Goal: Browse casually: Explore the website without a specific task or goal

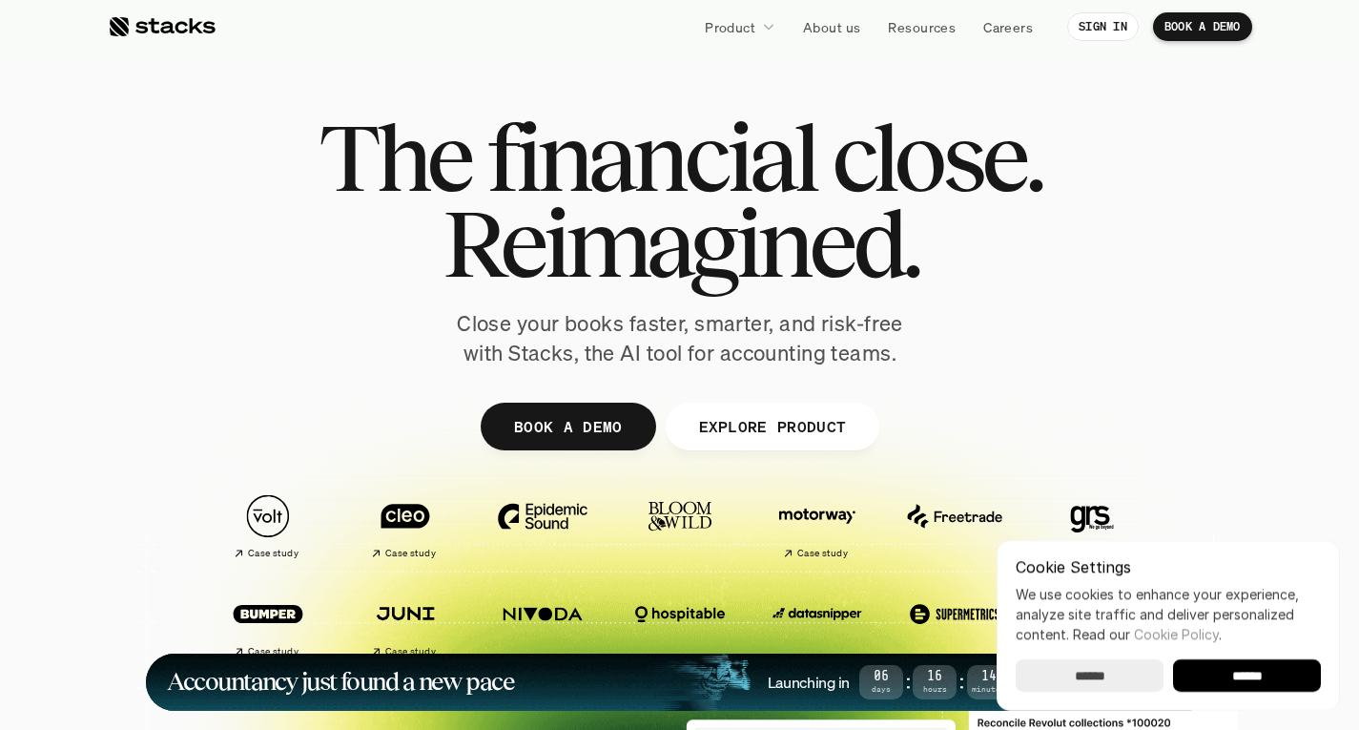
click at [642, 244] on span "Reimagined." at bounding box center [680, 243] width 476 height 86
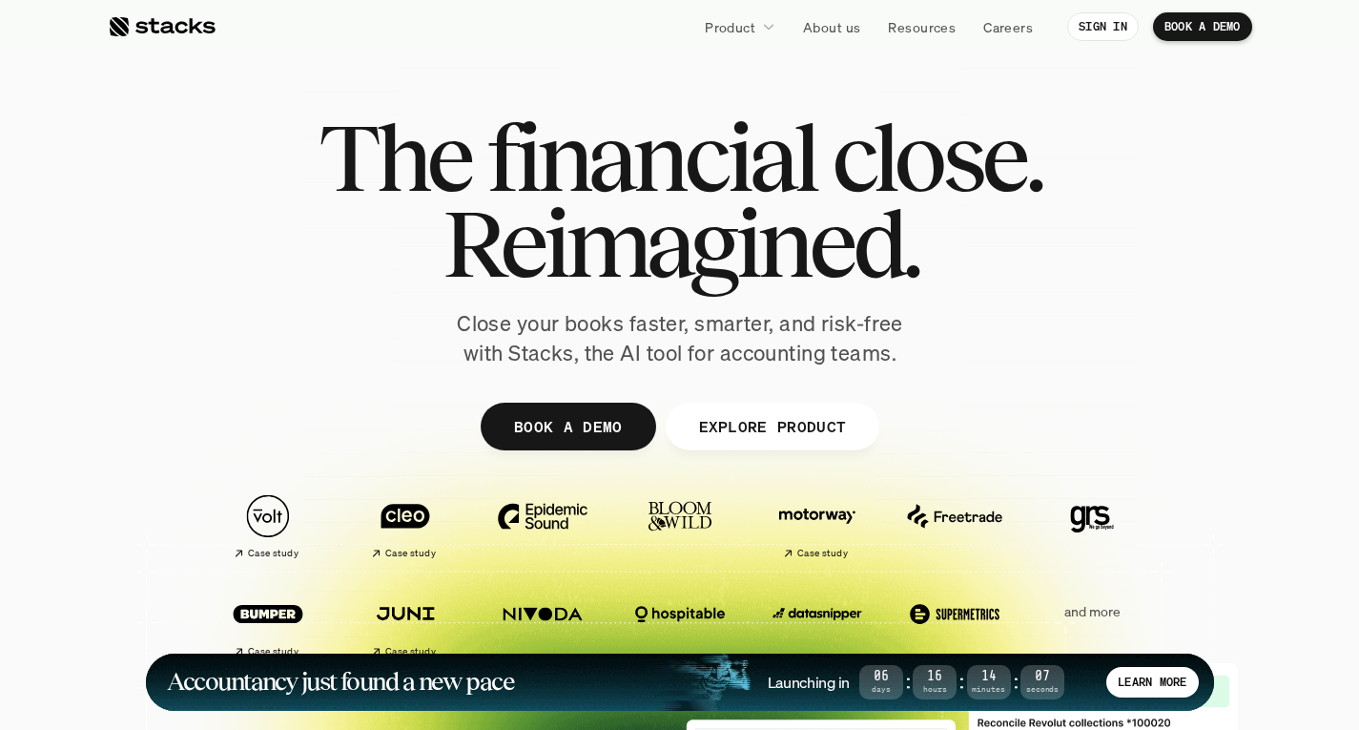
click at [642, 244] on span "Reimagined." at bounding box center [680, 243] width 476 height 86
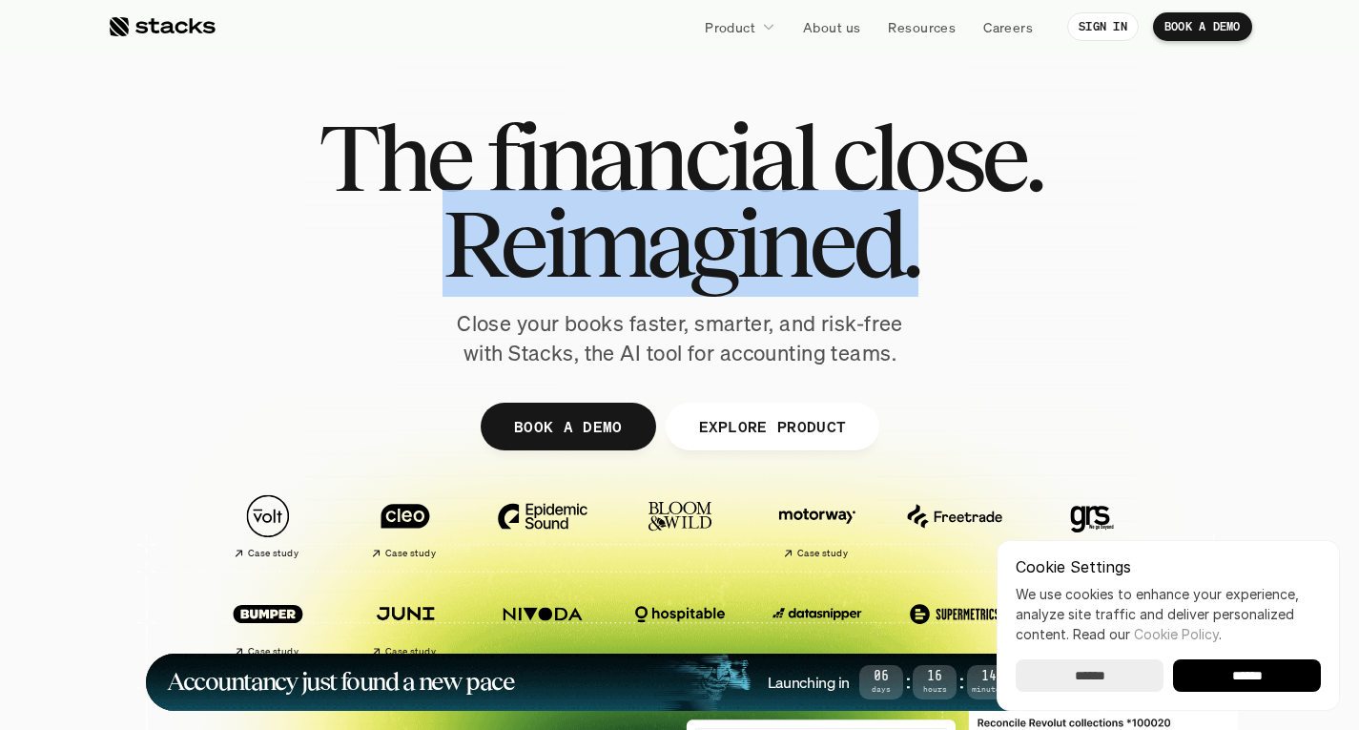
click at [642, 244] on span "Reimagined." at bounding box center [680, 243] width 476 height 86
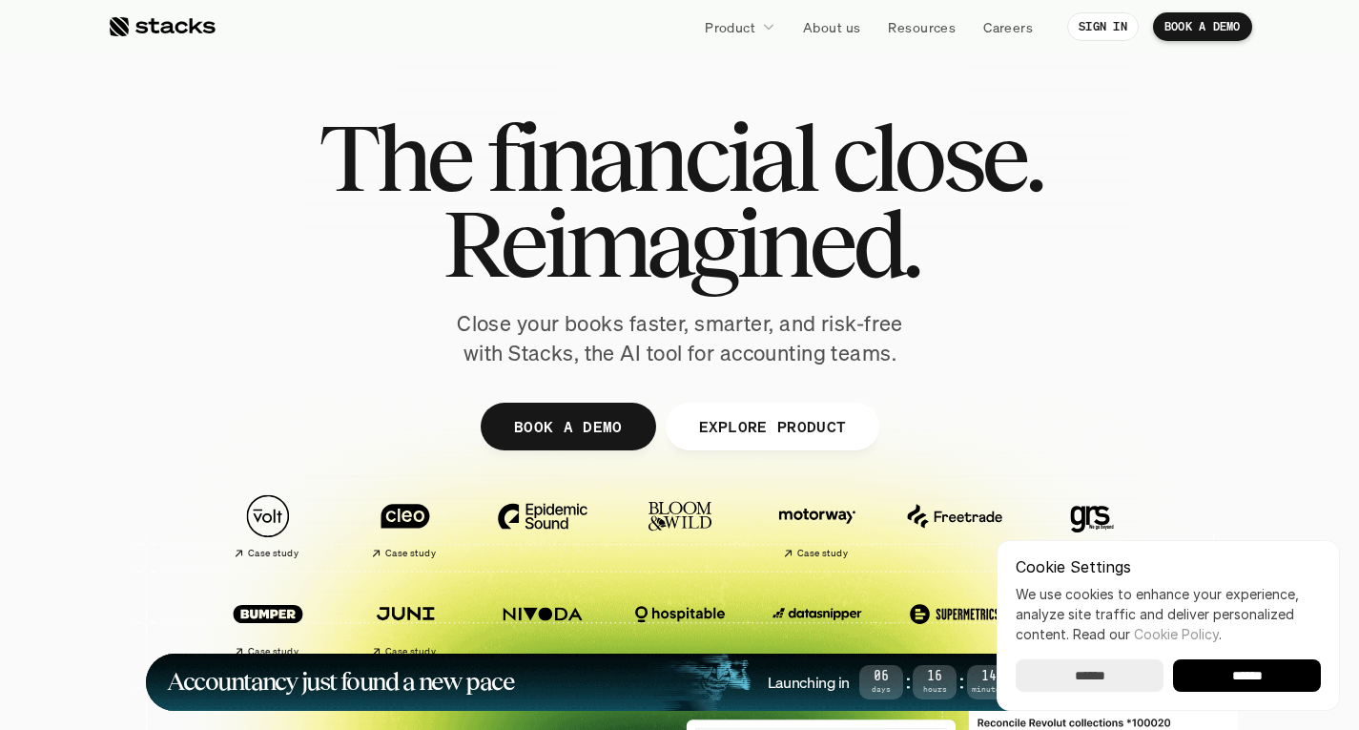
click at [659, 200] on span "Reimagined." at bounding box center [680, 243] width 476 height 86
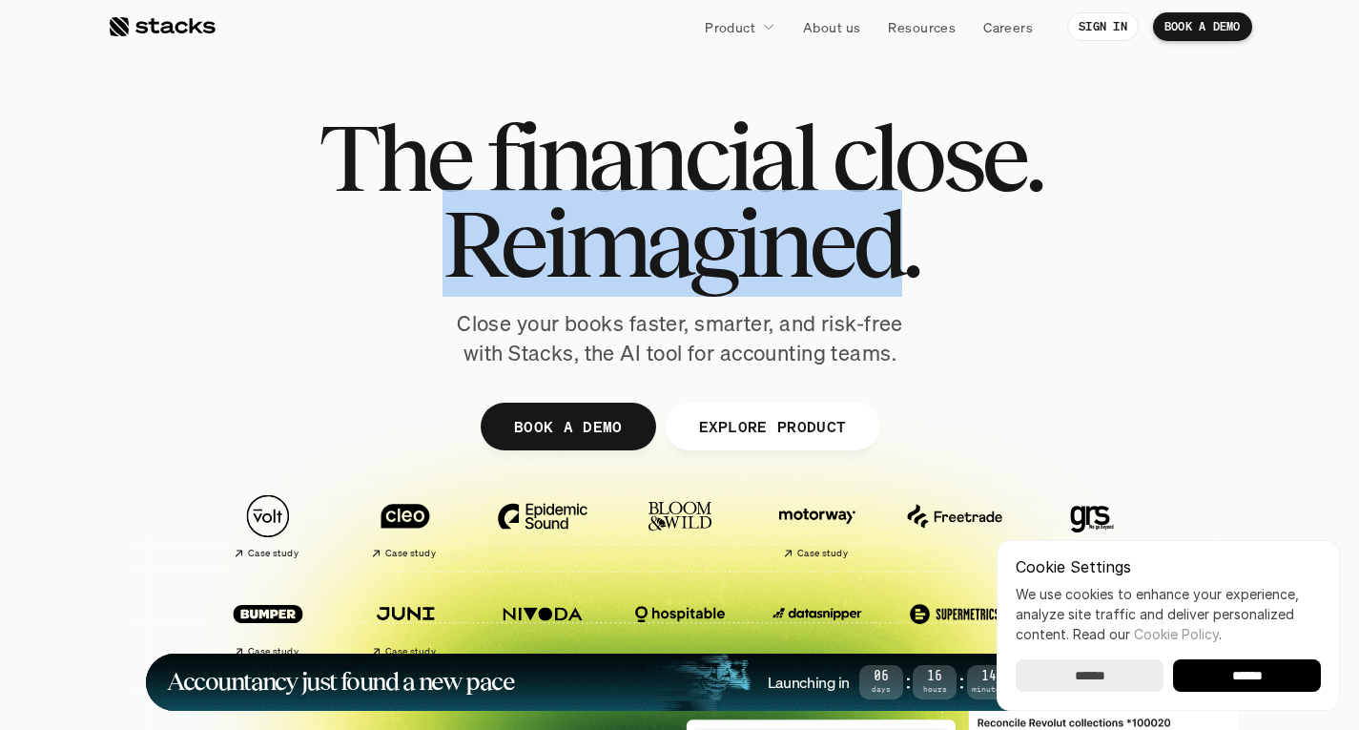
click at [659, 200] on span "Reimagined." at bounding box center [680, 243] width 476 height 86
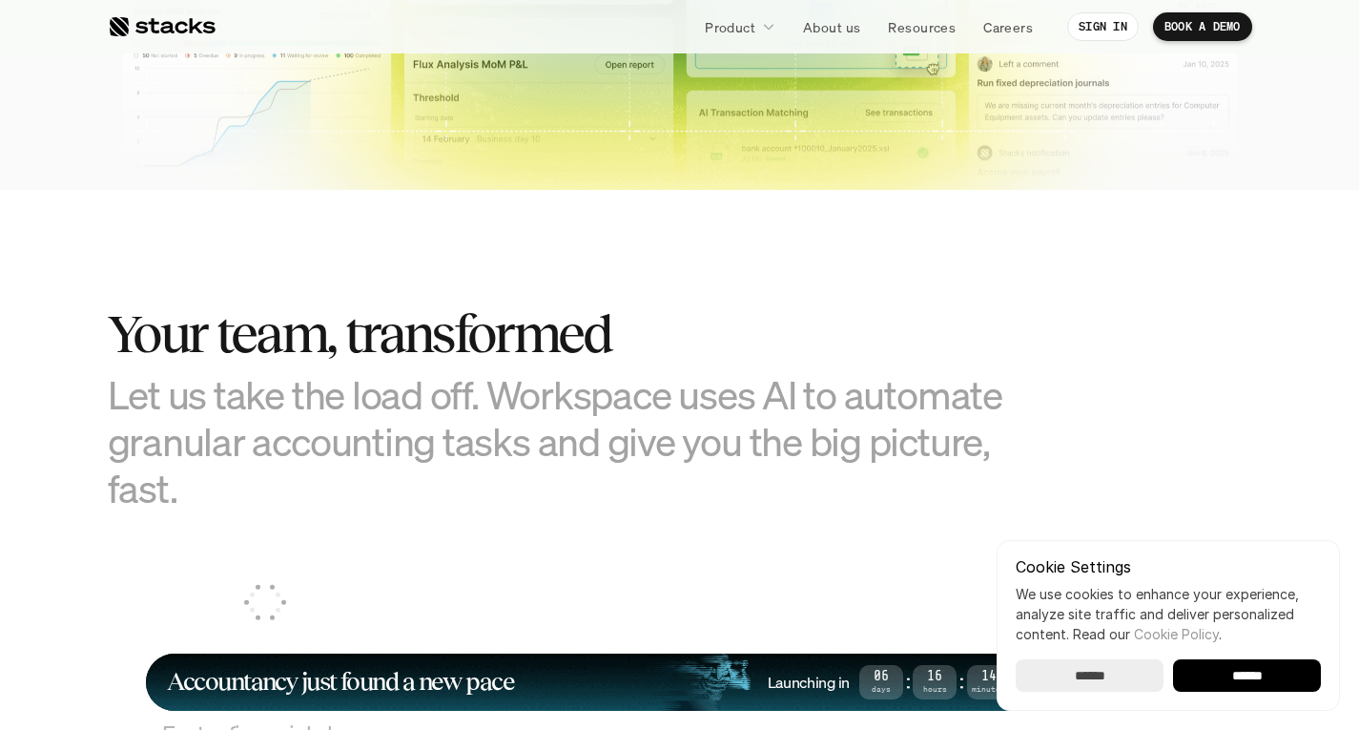
scroll to position [975, 0]
click at [583, 395] on h3 "Let us take the load off. Workspace uses AI to automate granular accounting tas…" at bounding box center [585, 440] width 954 height 141
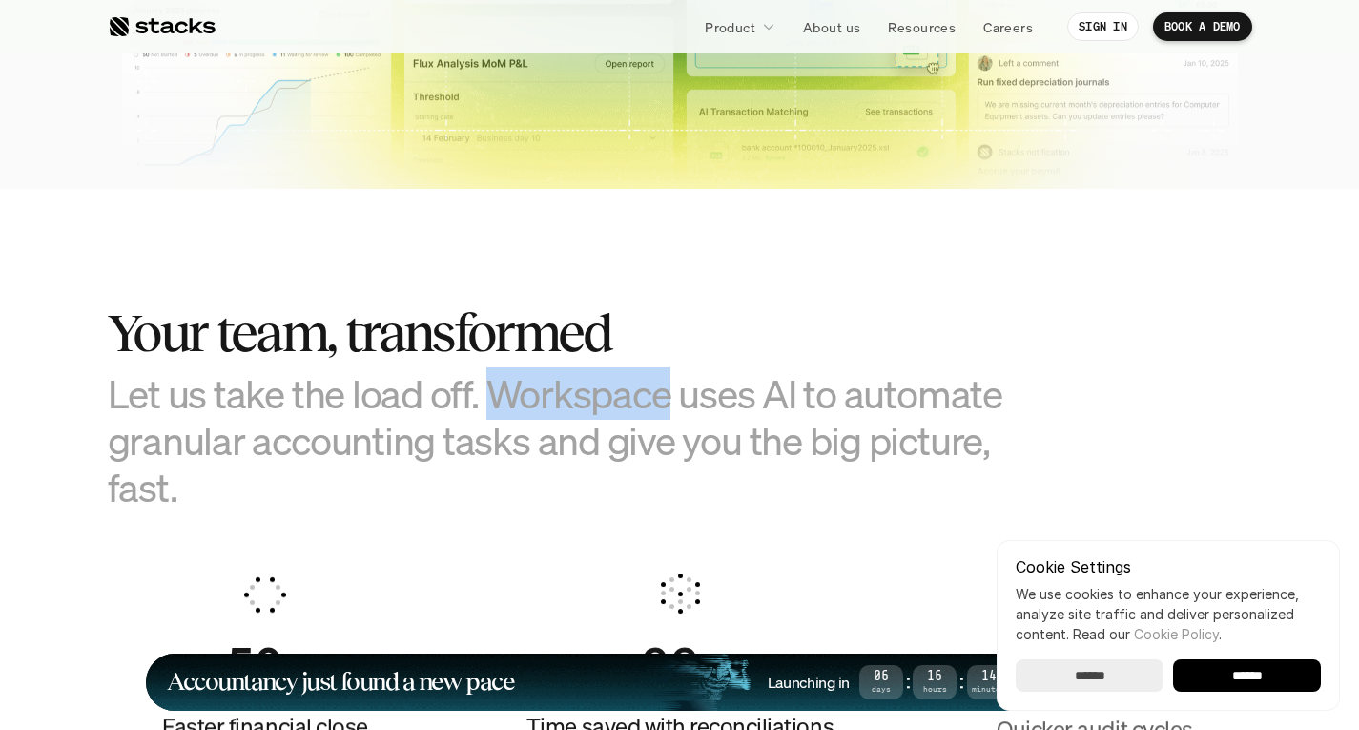
click at [583, 395] on h3 "Let us take the load off. Workspace uses AI to automate granular accounting tas…" at bounding box center [585, 440] width 954 height 141
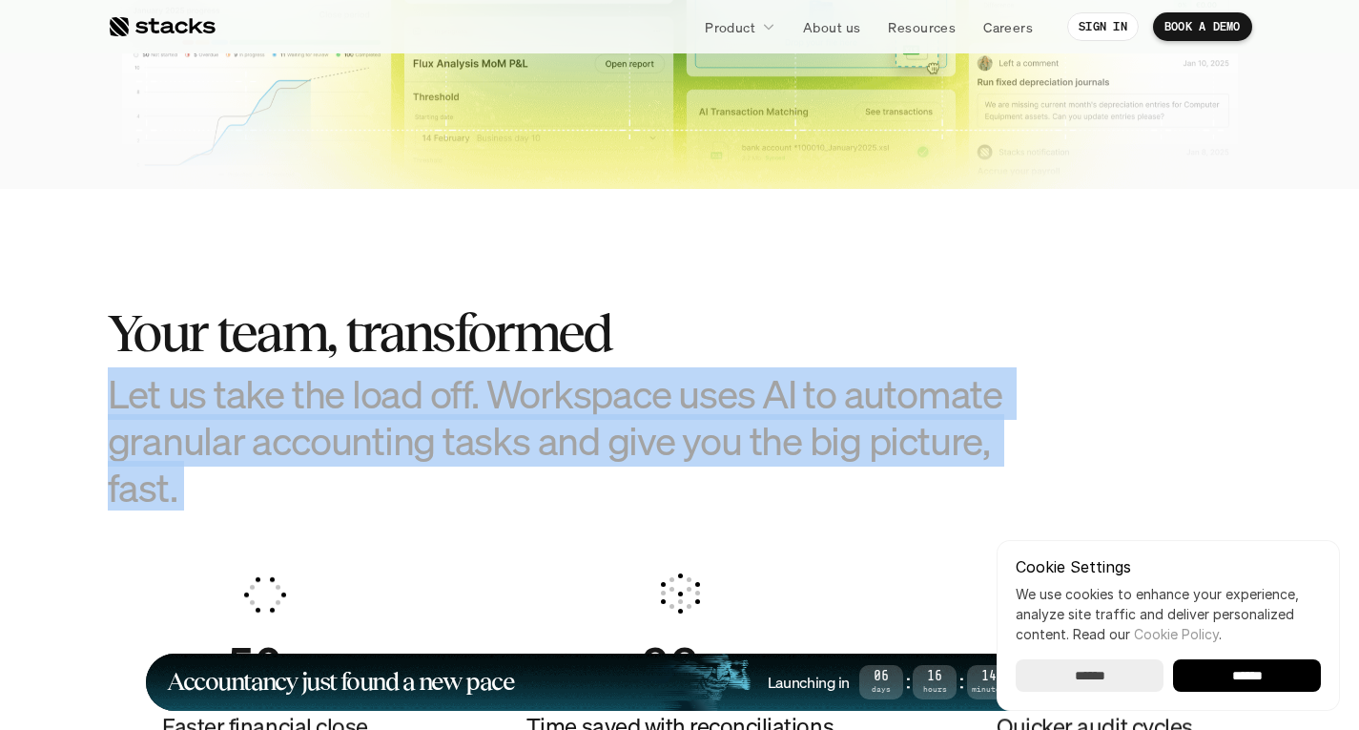
click at [583, 395] on h3 "Let us take the load off. Workspace uses AI to automate granular accounting tas…" at bounding box center [585, 440] width 954 height 141
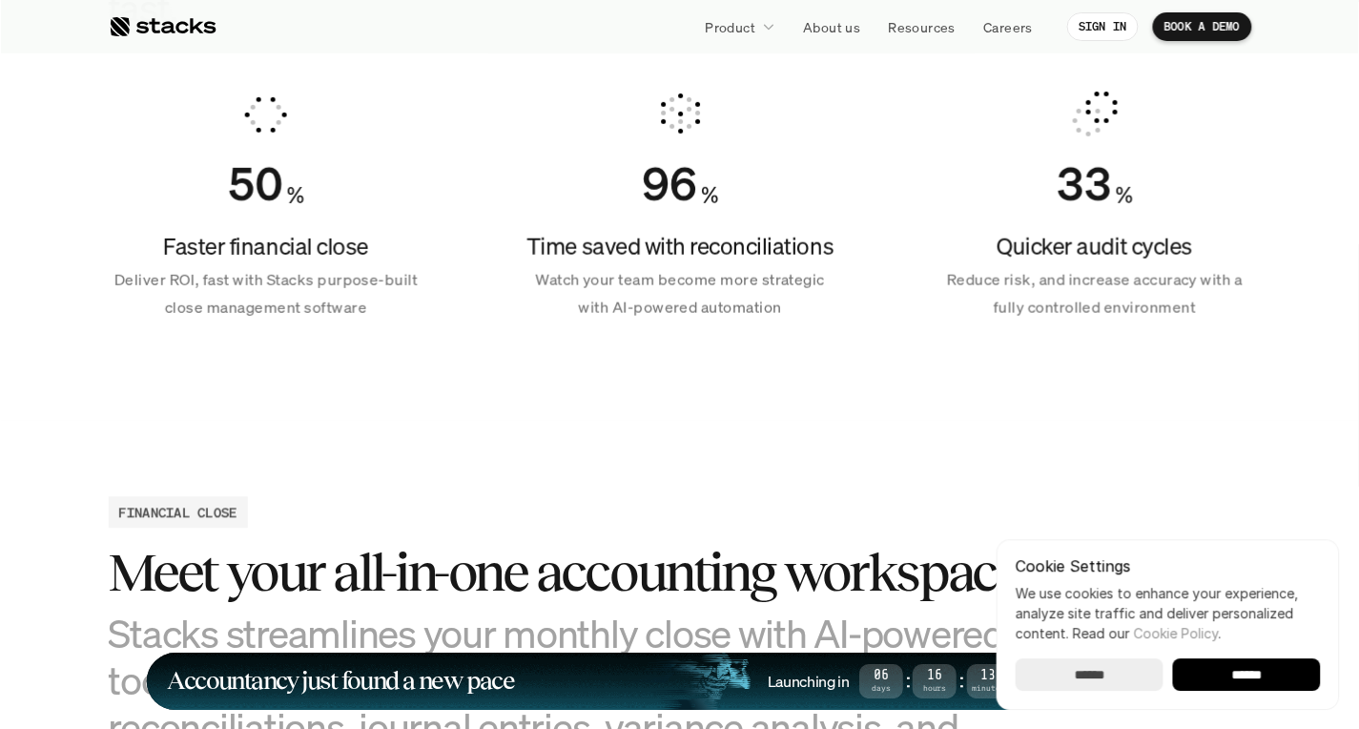
scroll to position [1355, 0]
